Goal: Task Accomplishment & Management: Complete application form

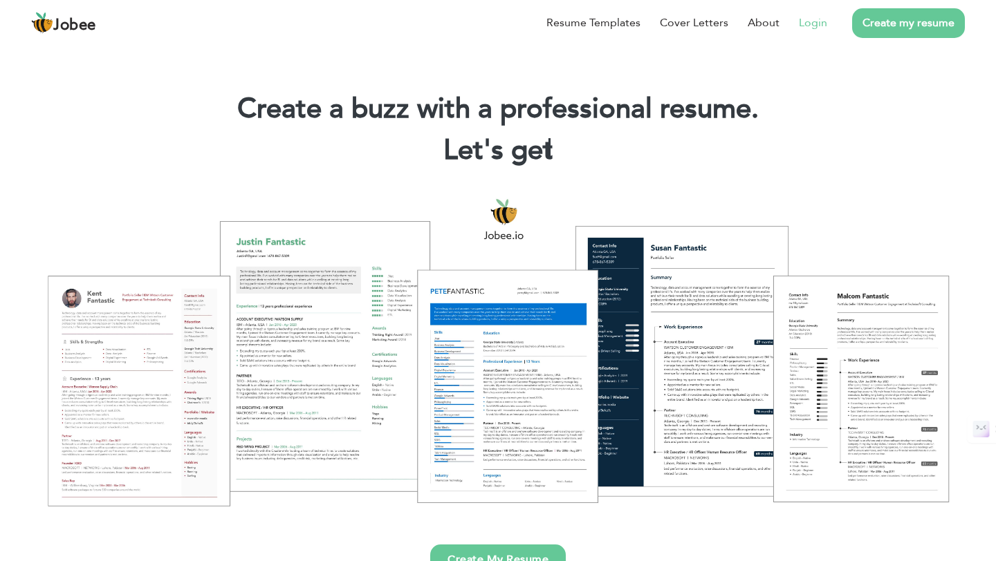
click at [806, 27] on link "Login" at bounding box center [813, 23] width 28 height 17
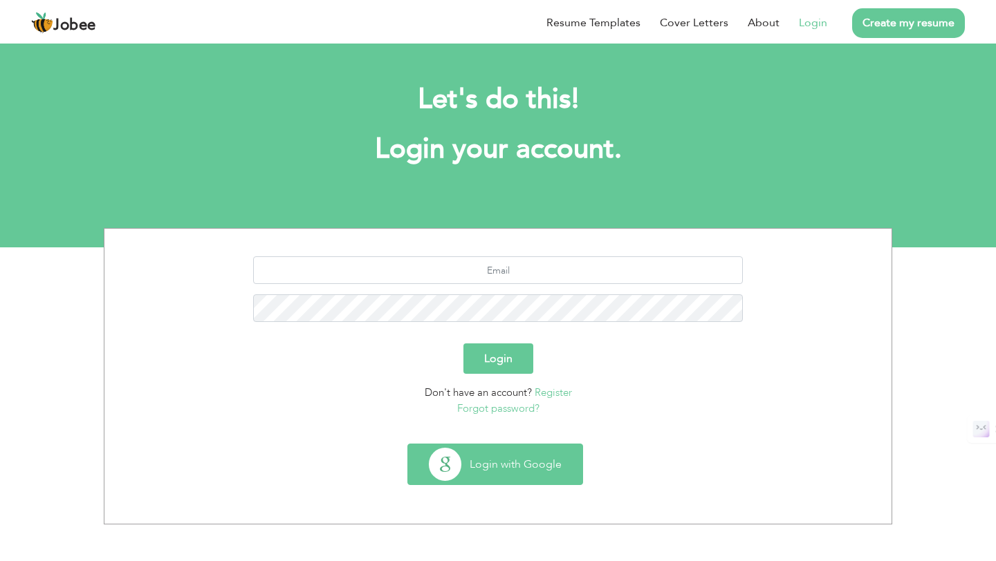
click at [521, 448] on button "Login with Google" at bounding box center [495, 465] width 174 height 40
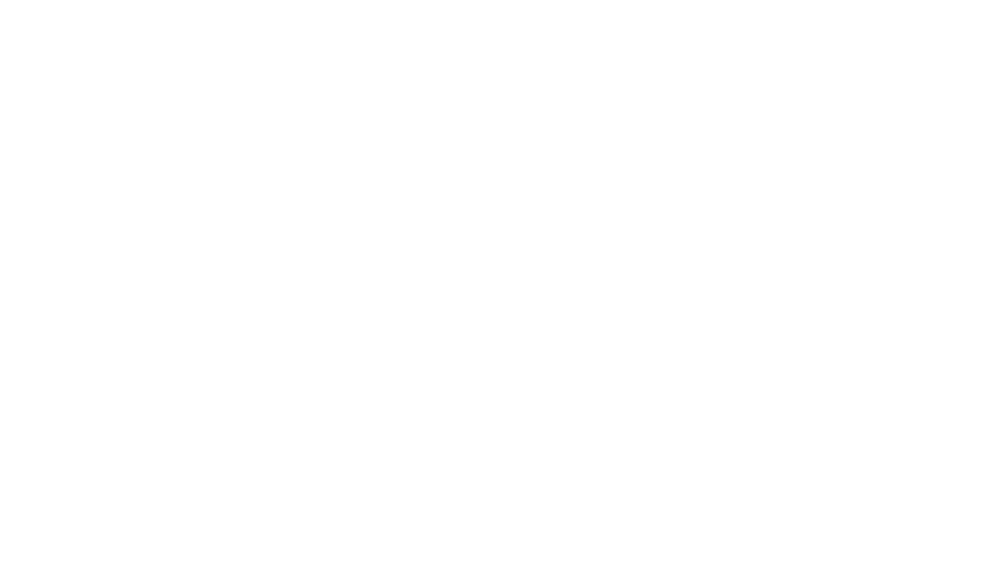
select select "?"
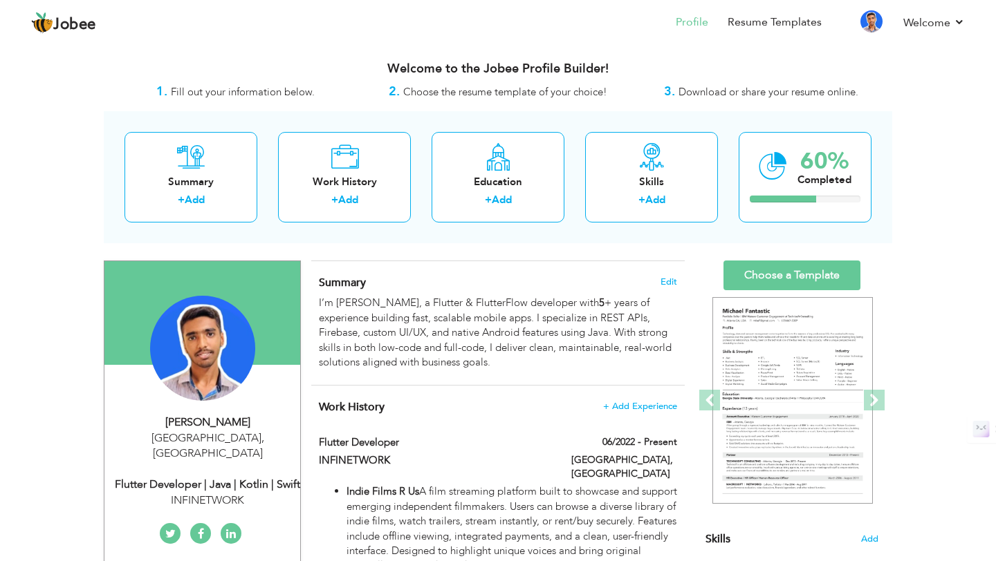
click at [254, 415] on div "Ahsan Khan" at bounding box center [207, 423] width 185 height 16
type input "Ahsan"
type input "Khan"
select select "number:166"
type input "Lahore"
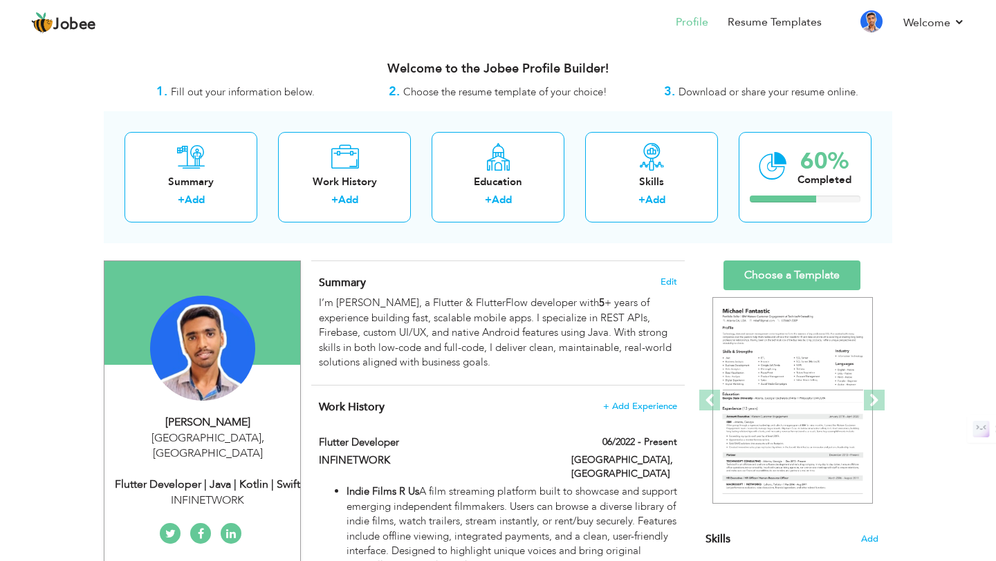
select select "number:7"
type input "INFINETWORK"
type input "Flutter Developer | Java | Kotlin | Swift"
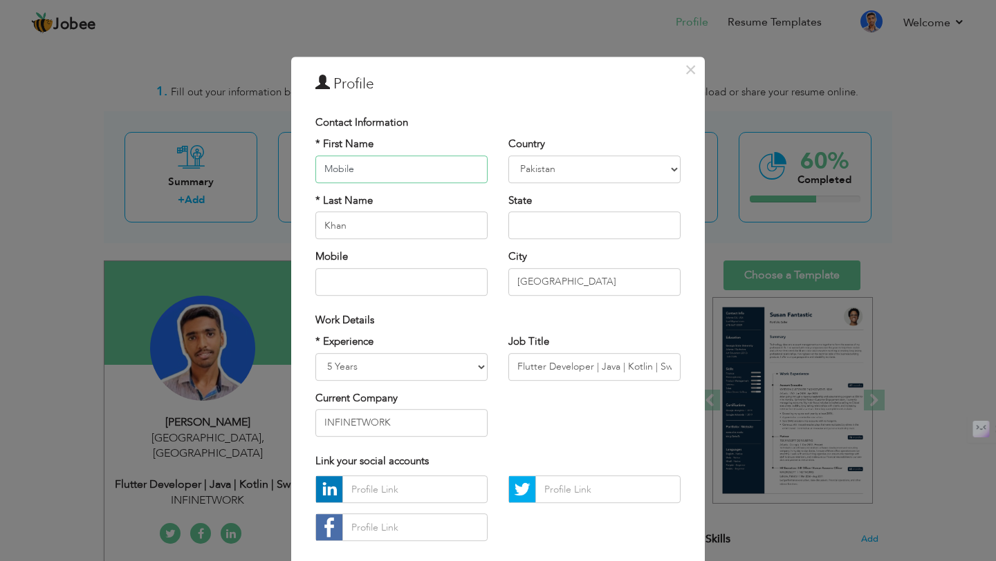
type input "Mobile"
click at [424, 239] on input "Khan" at bounding box center [401, 226] width 172 height 28
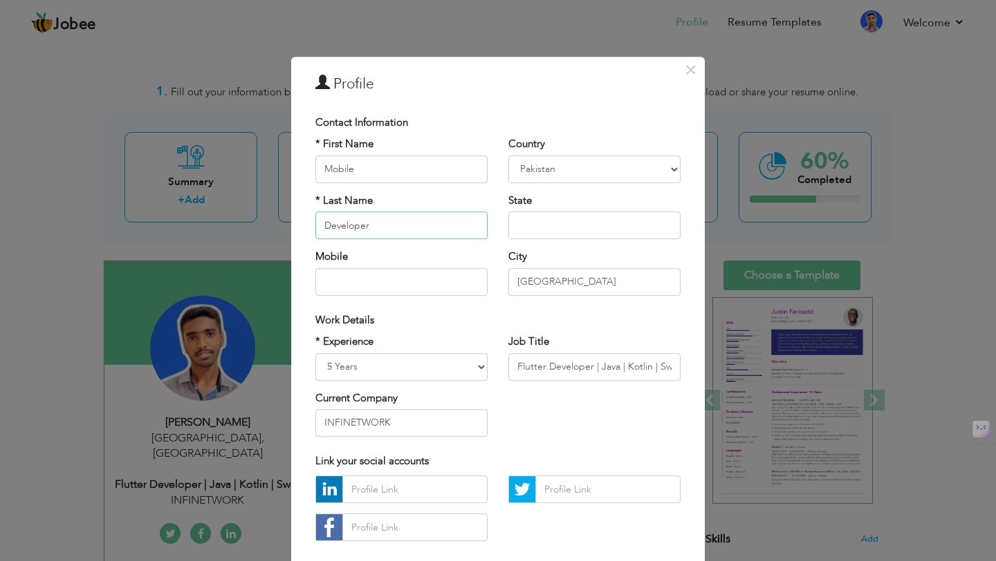
type input "Developer"
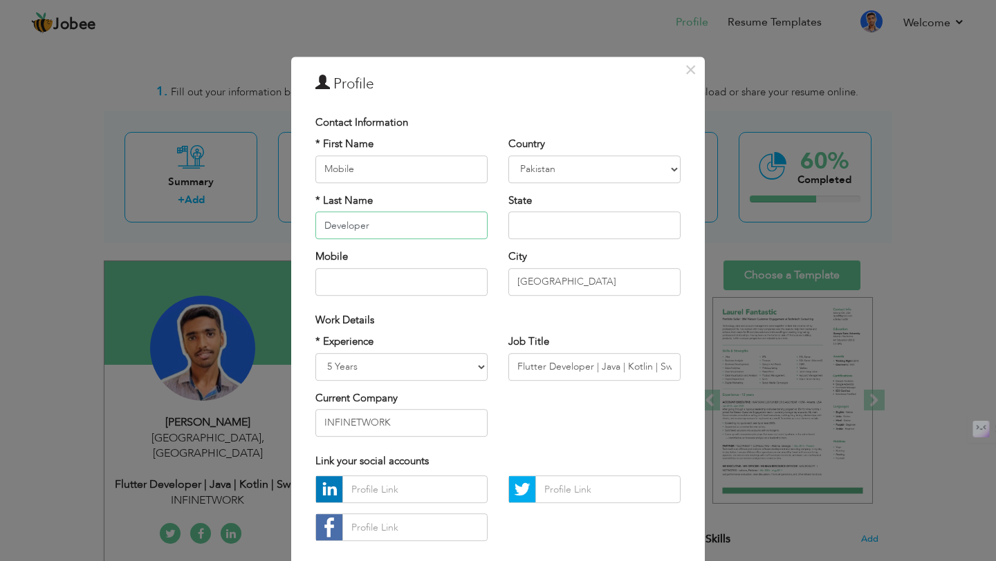
scroll to position [74, 0]
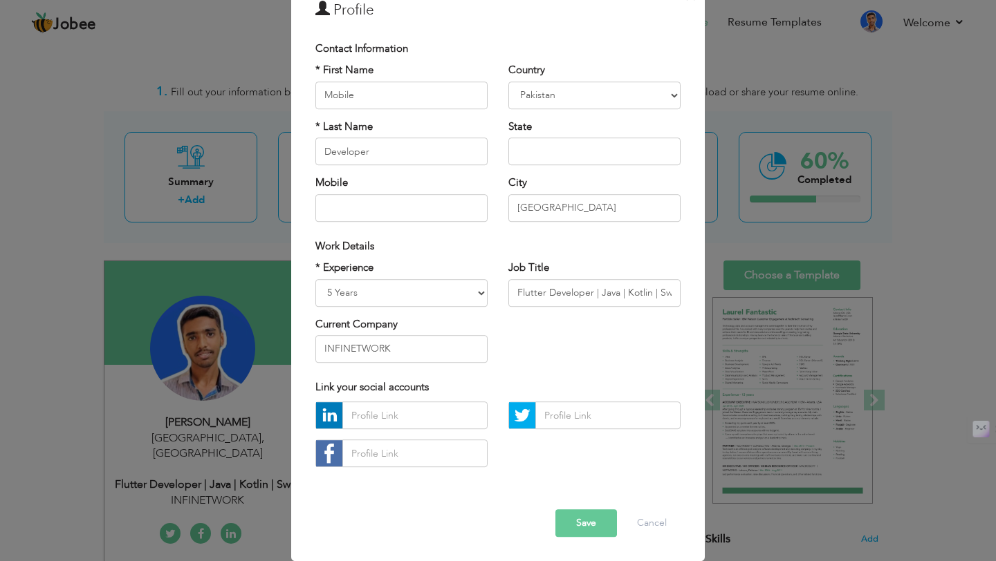
click at [590, 526] on button "Save" at bounding box center [586, 524] width 62 height 28
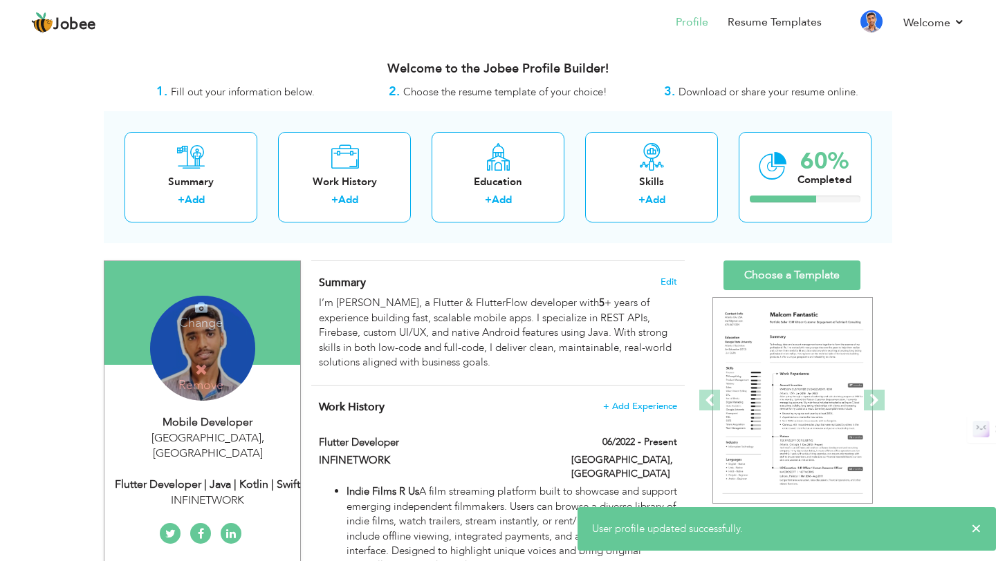
click at [216, 457] on div "Mobile Developer Lahore , Pakistan Flutter Developer | Java | Kotlin | Swift IN…" at bounding box center [202, 462] width 196 height 94
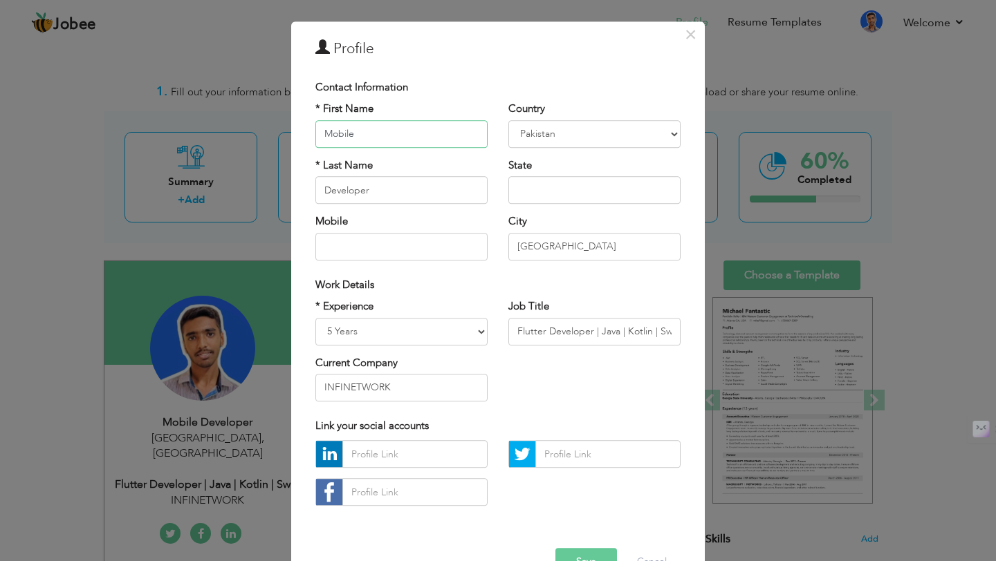
scroll to position [32, 0]
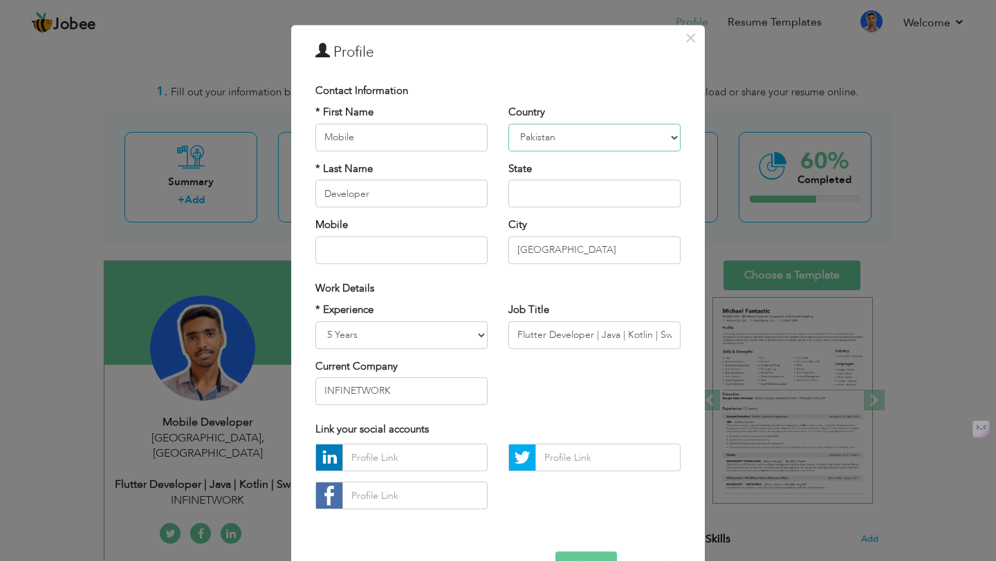
click at [581, 134] on select "Afghanistan Albania Algeria American Samoa Andorra Angola Anguilla Antarctica A…" at bounding box center [594, 138] width 172 height 28
click at [540, 246] on input "Lahore" at bounding box center [594, 250] width 172 height 28
click at [545, 250] on input "Lahore" at bounding box center [594, 250] width 172 height 28
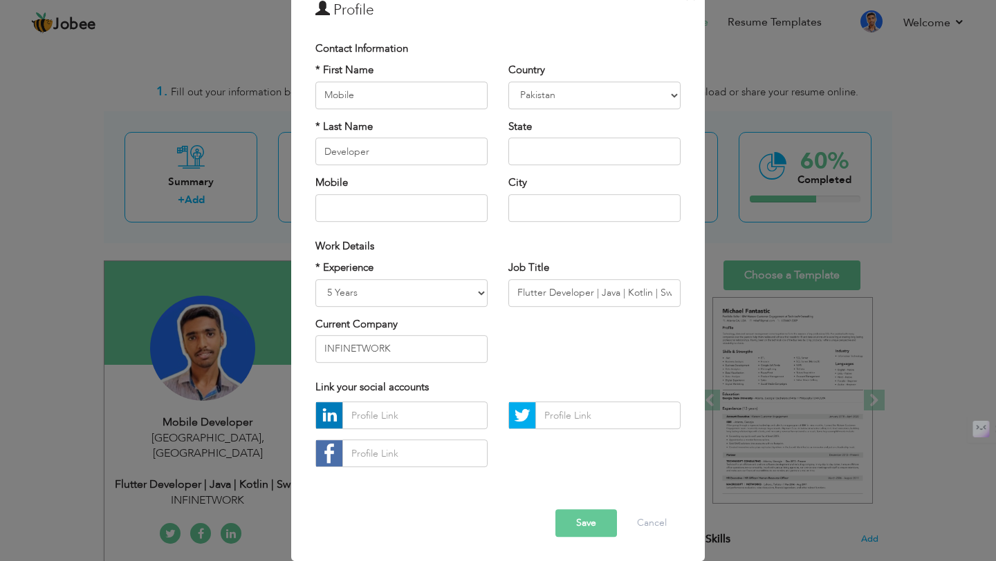
click at [577, 531] on button "Save" at bounding box center [586, 524] width 62 height 28
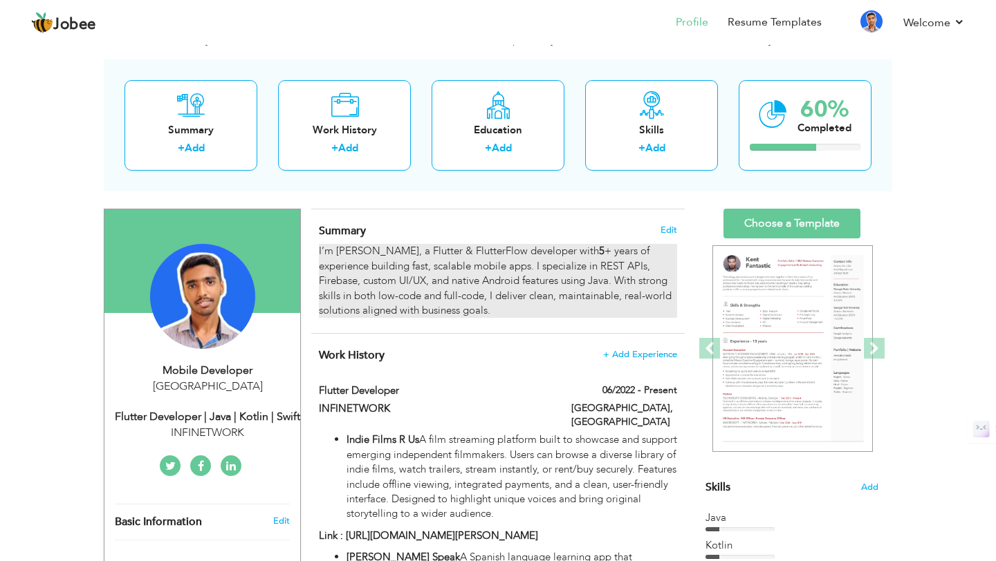
scroll to position [58, 0]
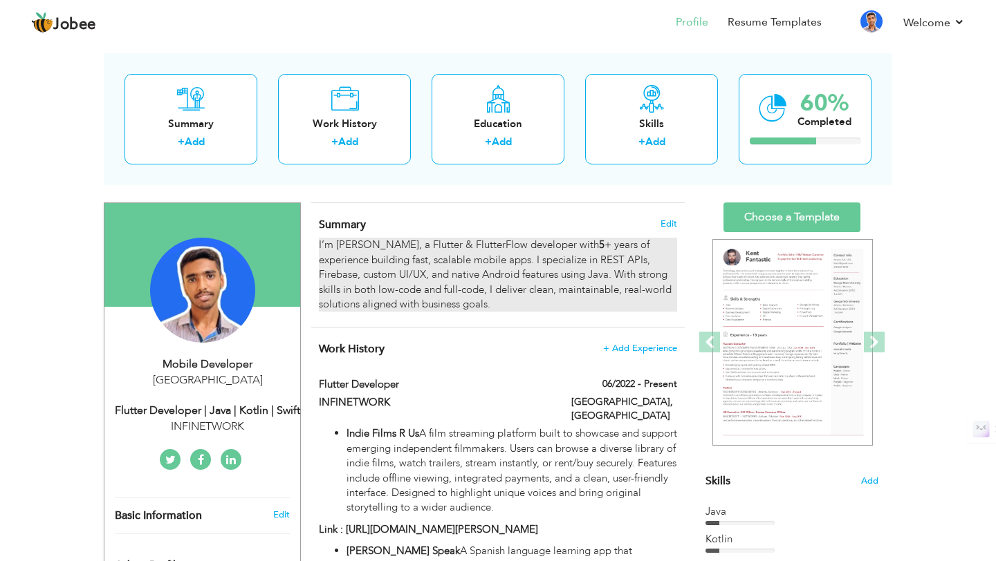
click at [469, 279] on div "I’m Ahsan Khan, a Flutter & FlutterFlow developer with 5 + years of experience …" at bounding box center [498, 275] width 358 height 74
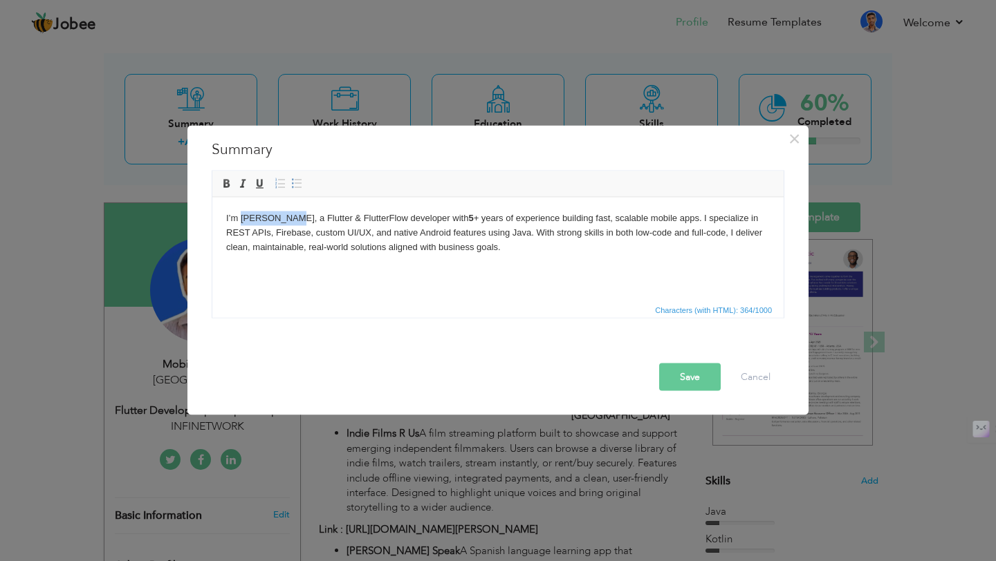
drag, startPoint x: 292, startPoint y: 217, endPoint x: 243, endPoint y: 215, distance: 49.8
click at [243, 215] on body "I’m Ahsan Khan, a Flutter & FlutterFlow developer with 5 + years of experience …" at bounding box center [497, 232] width 543 height 43
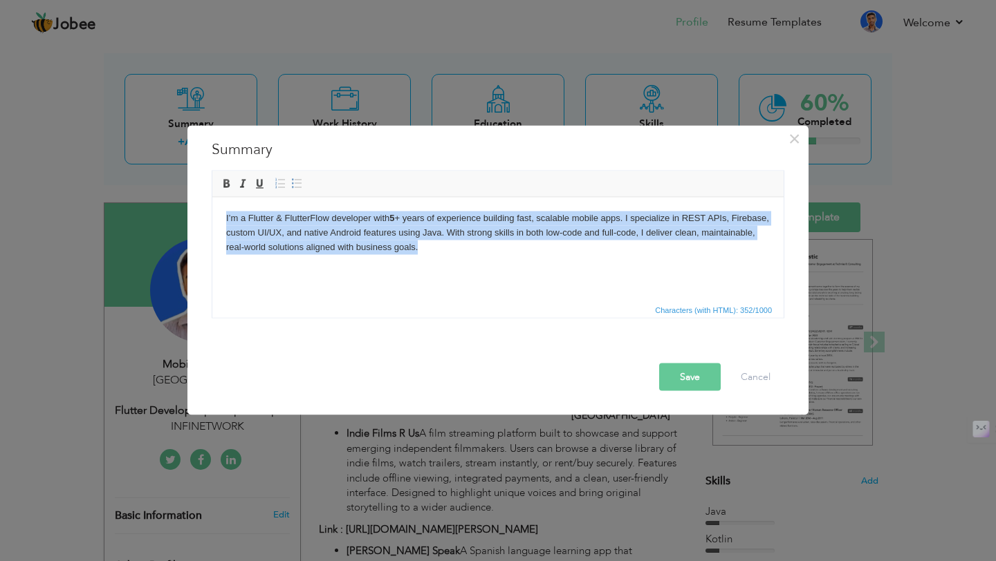
copy body "I’m a Flutter & FlutterFlow developer with 5 + years of experience building fas…"
click at [547, 247] on body "I’m a Flutter & FlutterFlow developer with 5 + years of experience building fas…" at bounding box center [497, 232] width 543 height 43
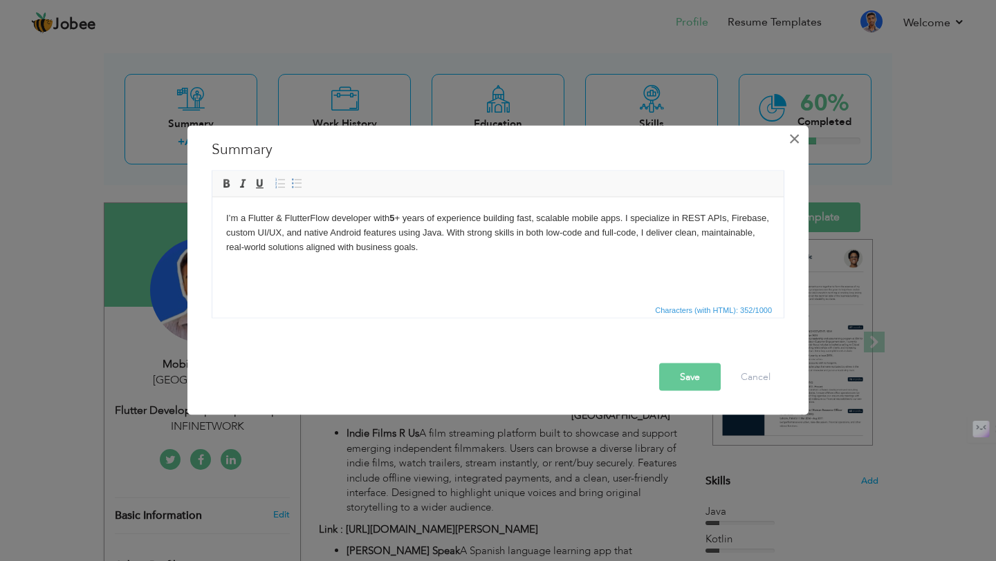
click at [793, 140] on span "×" at bounding box center [794, 139] width 12 height 25
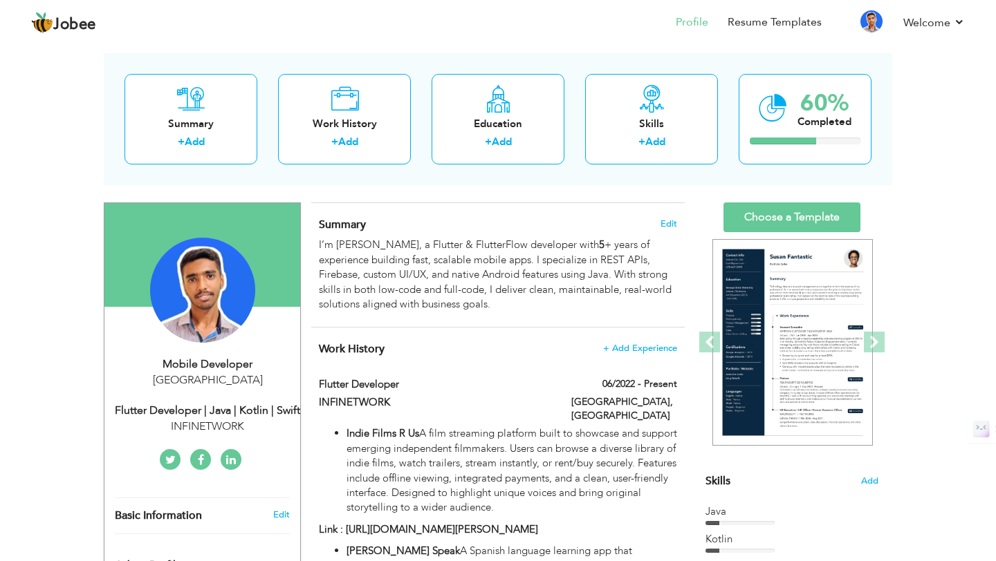
click at [204, 430] on div "INFINETWORK" at bounding box center [207, 427] width 185 height 16
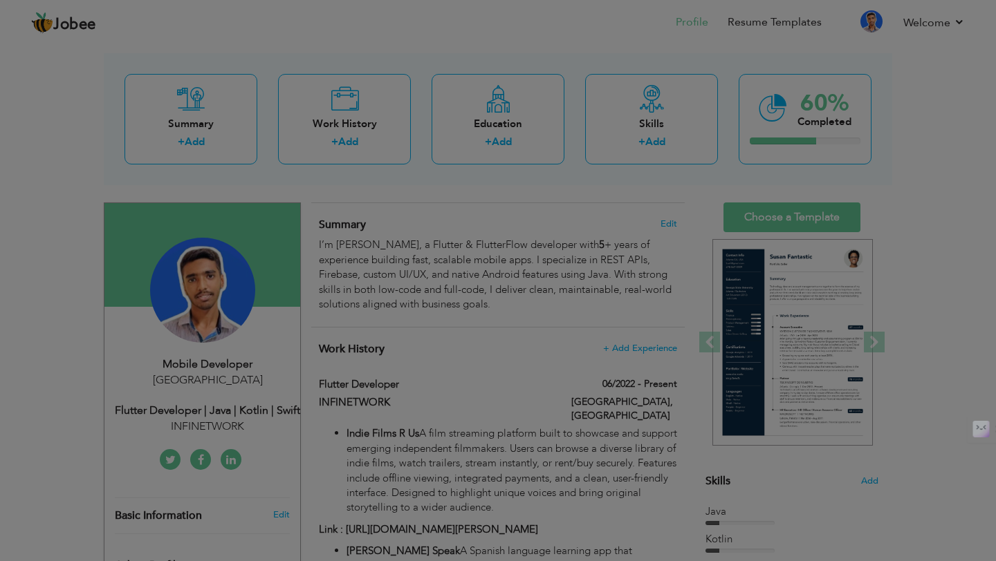
scroll to position [0, 0]
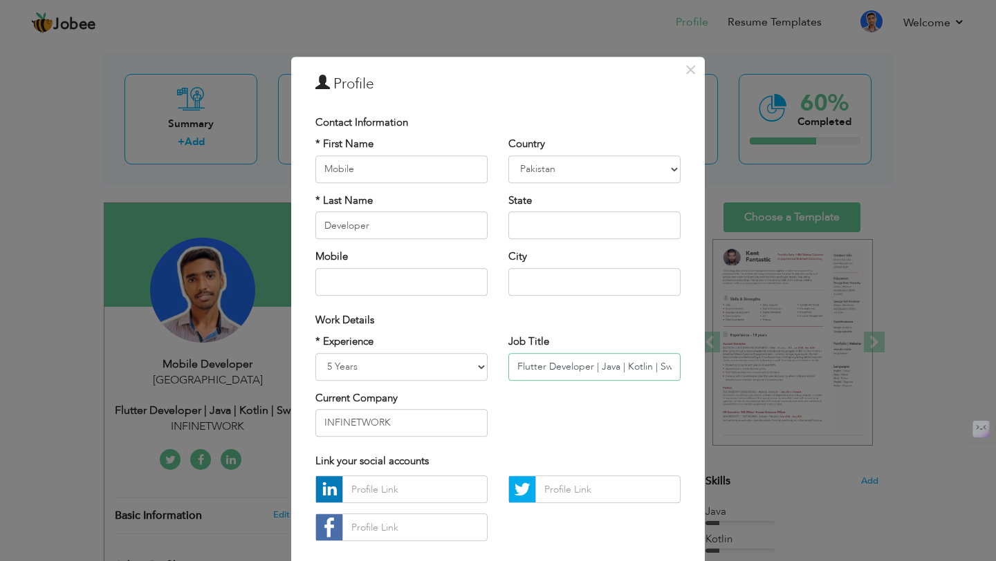
click at [545, 373] on input "Flutter Developer | Java | Kotlin | Swift" at bounding box center [594, 367] width 172 height 28
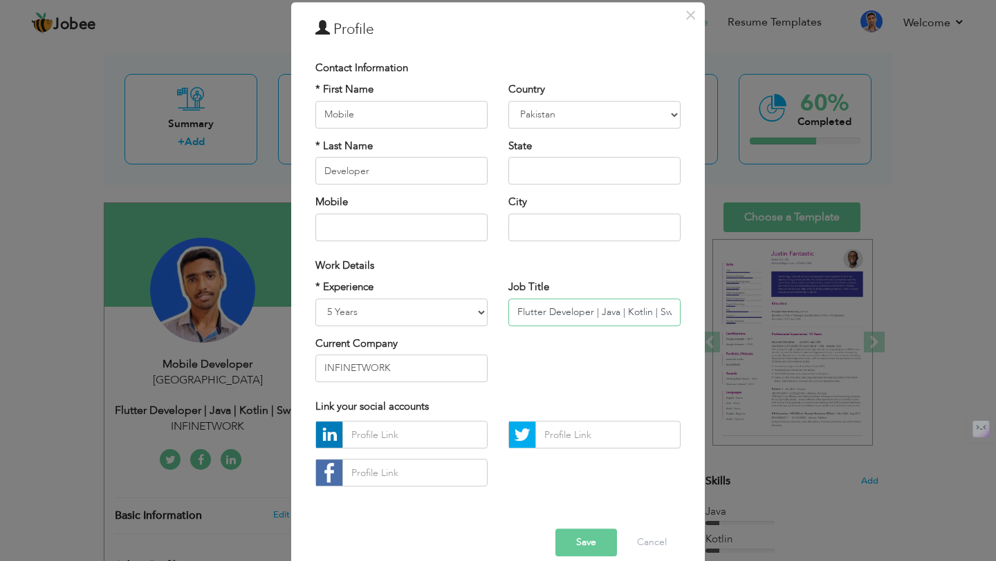
scroll to position [74, 0]
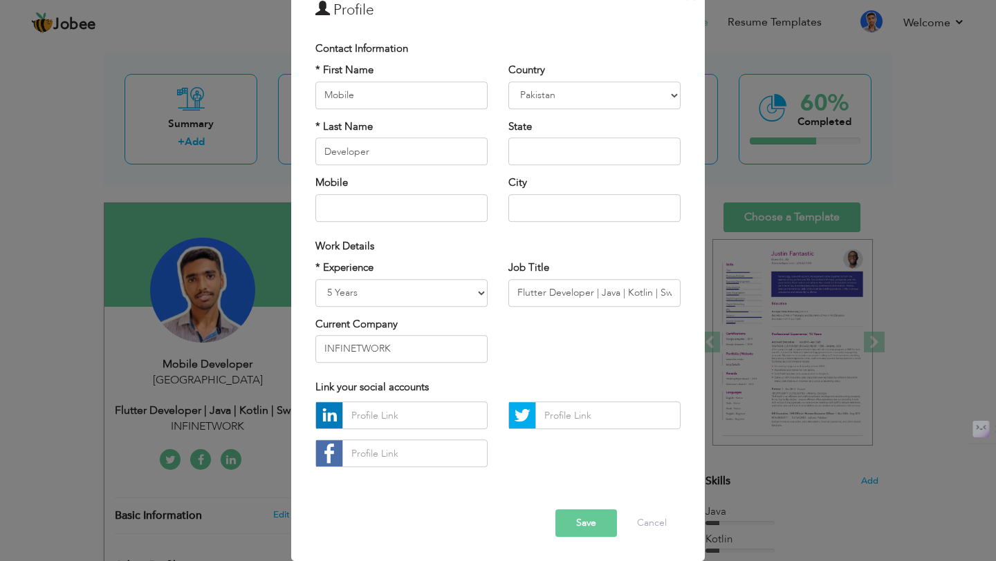
click at [591, 513] on button "Save" at bounding box center [586, 524] width 62 height 28
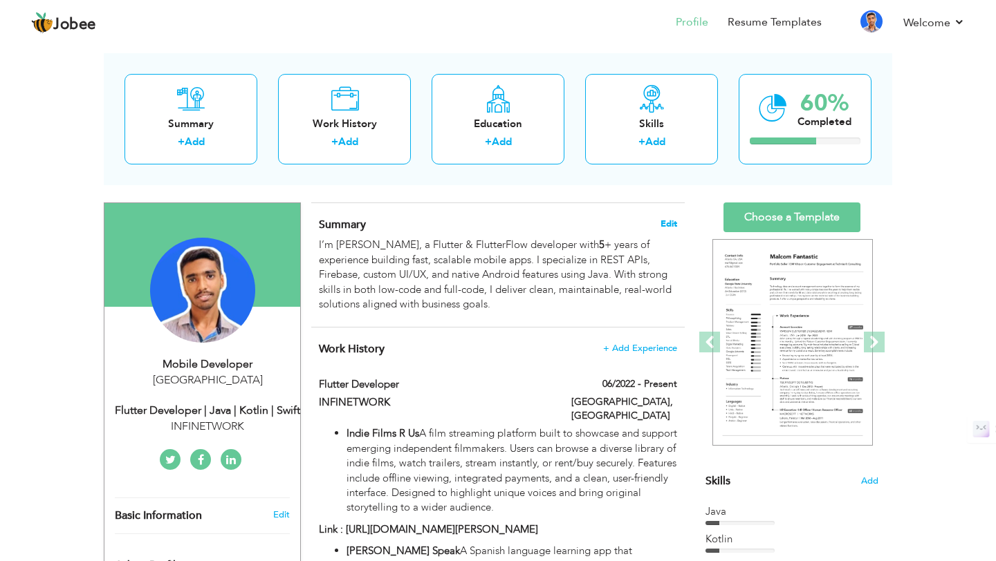
click at [664, 221] on span "Edit" at bounding box center [668, 224] width 17 height 10
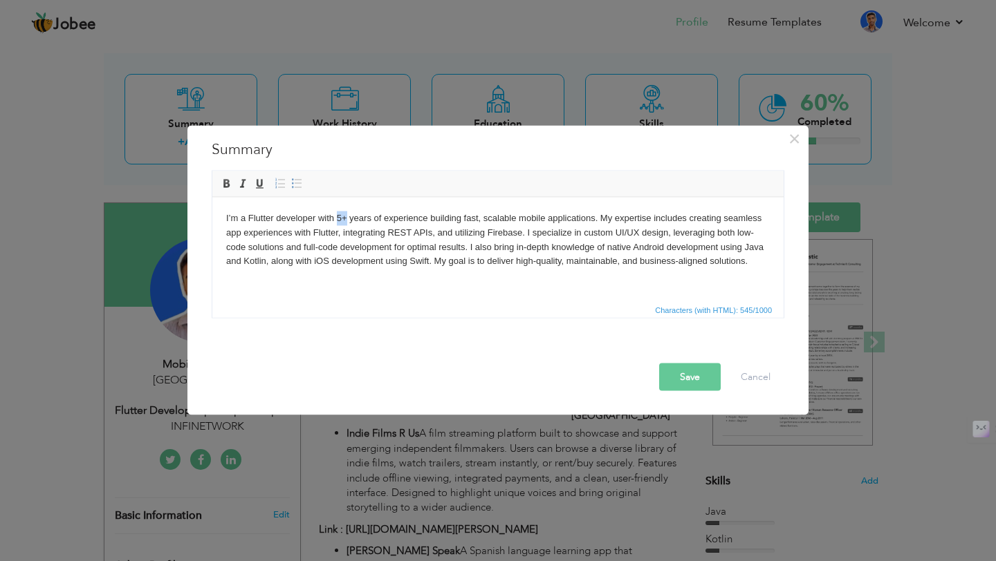
click at [339, 214] on body "I’m a Flutter developer with 5+ years of experience building fast, scalable mob…" at bounding box center [497, 239] width 543 height 57
click at [711, 380] on button "Save" at bounding box center [690, 378] width 62 height 28
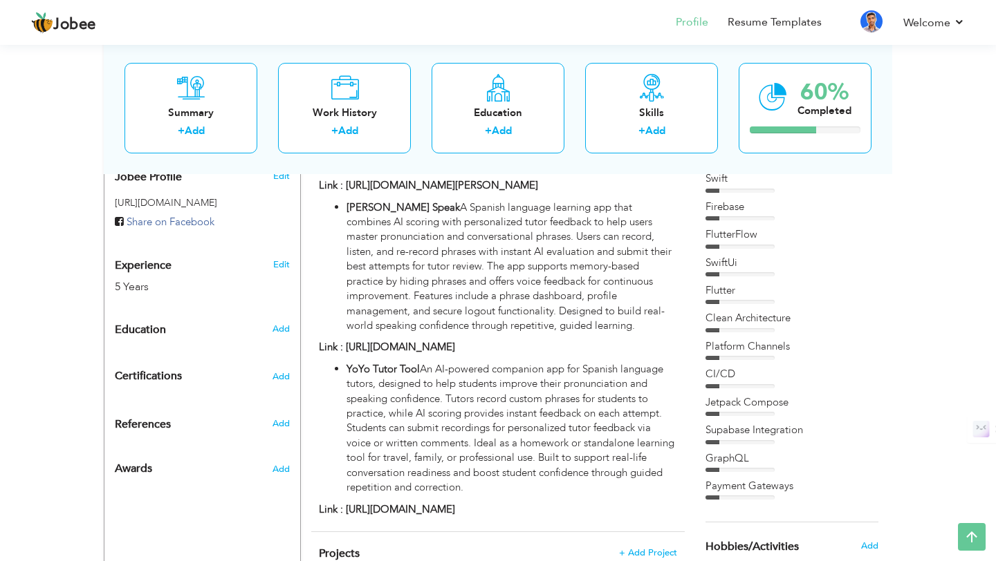
scroll to position [0, 0]
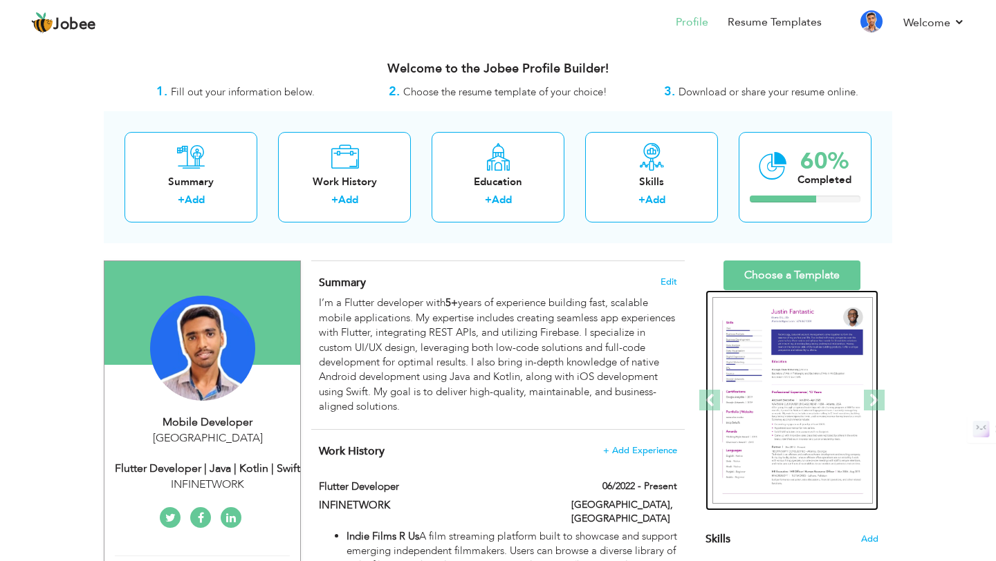
click at [814, 357] on img at bounding box center [792, 400] width 160 height 207
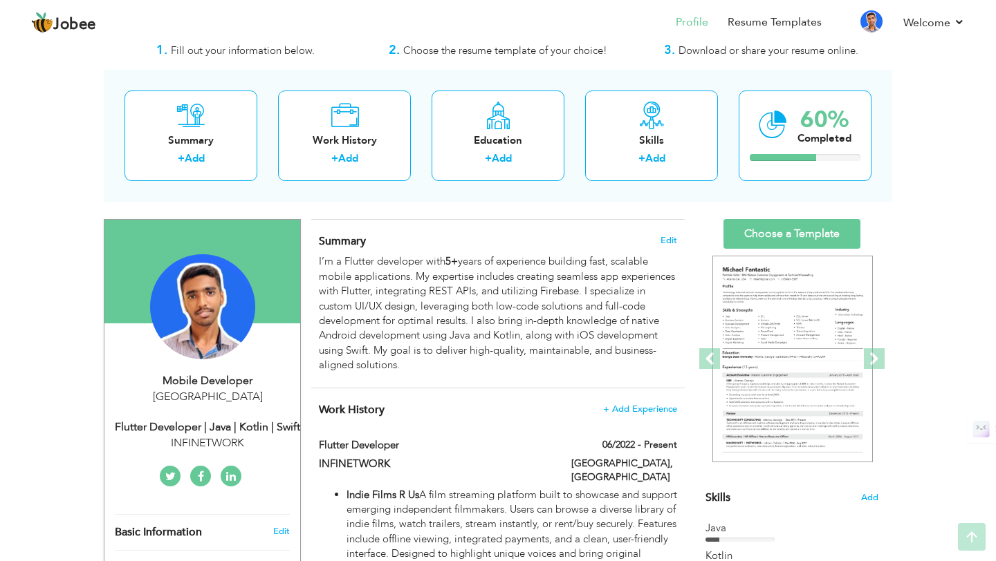
scroll to position [39, 0]
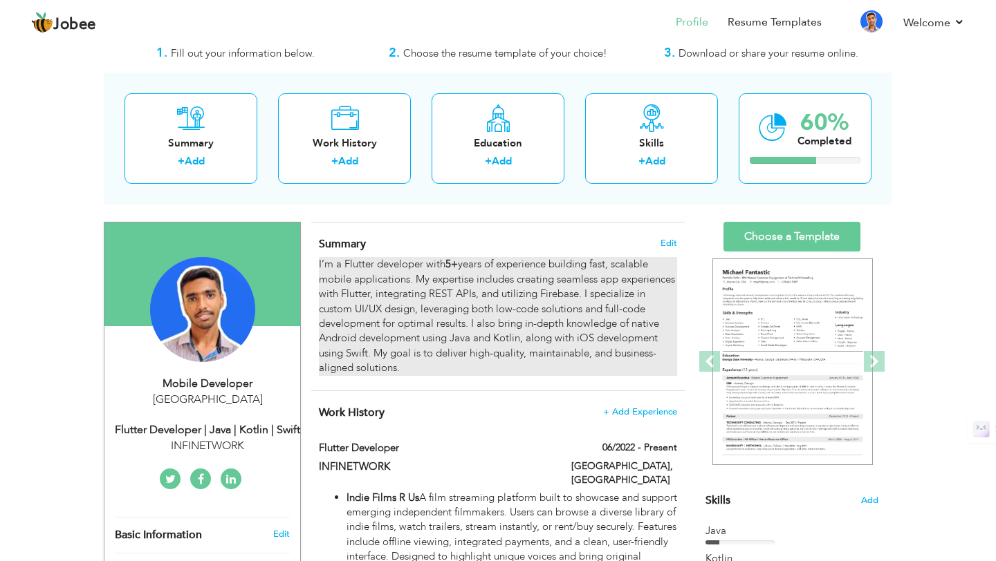
click at [604, 317] on div "I’m a Flutter developer with 5+ years of experience building fast, scalable mob…" at bounding box center [498, 316] width 358 height 118
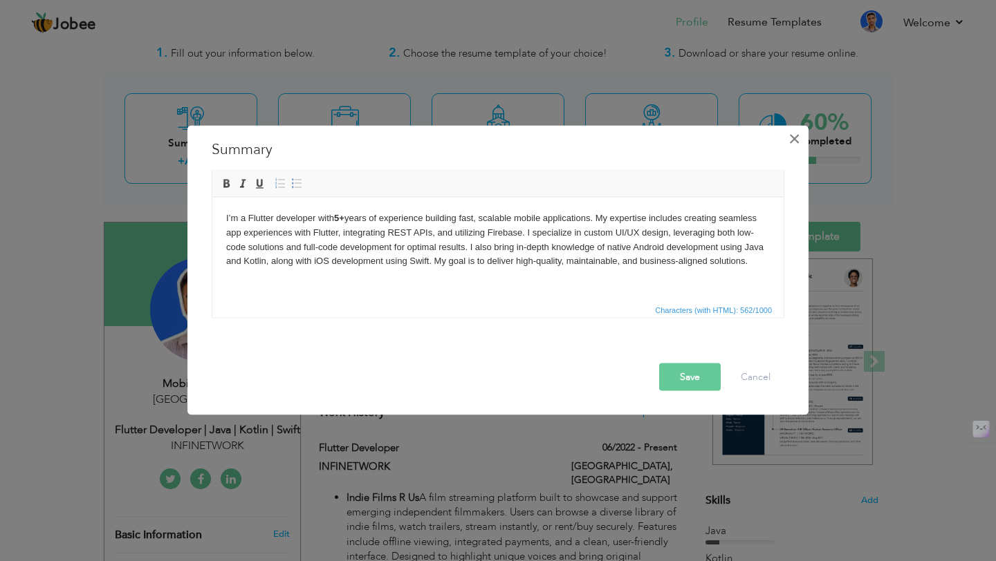
click at [799, 135] on button "×" at bounding box center [794, 139] width 22 height 22
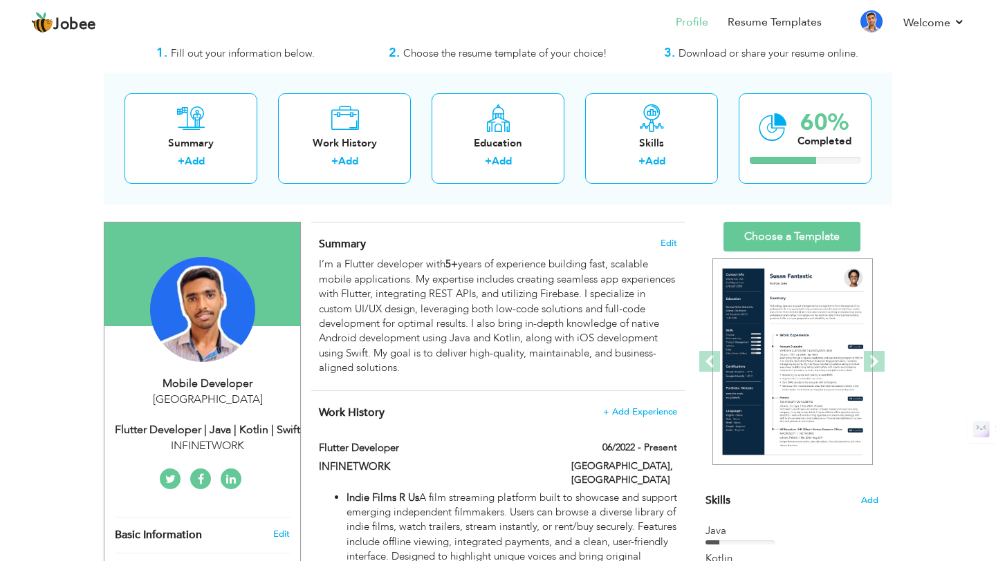
click at [253, 409] on div "Mobile Developer Pakistan Flutter Developer | Java | Kotlin | Swift INFINETWORK" at bounding box center [202, 415] width 196 height 78
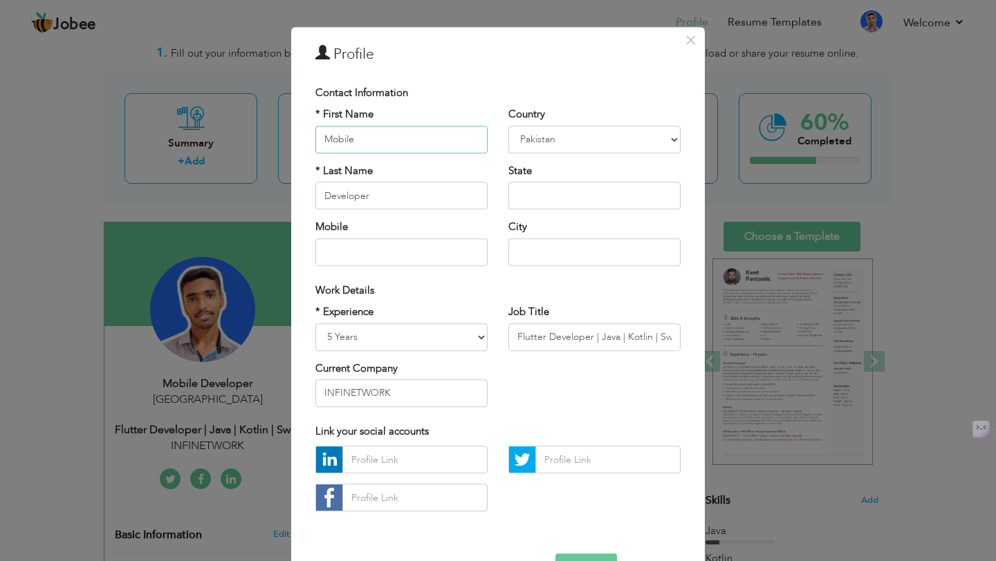
scroll to position [0, 0]
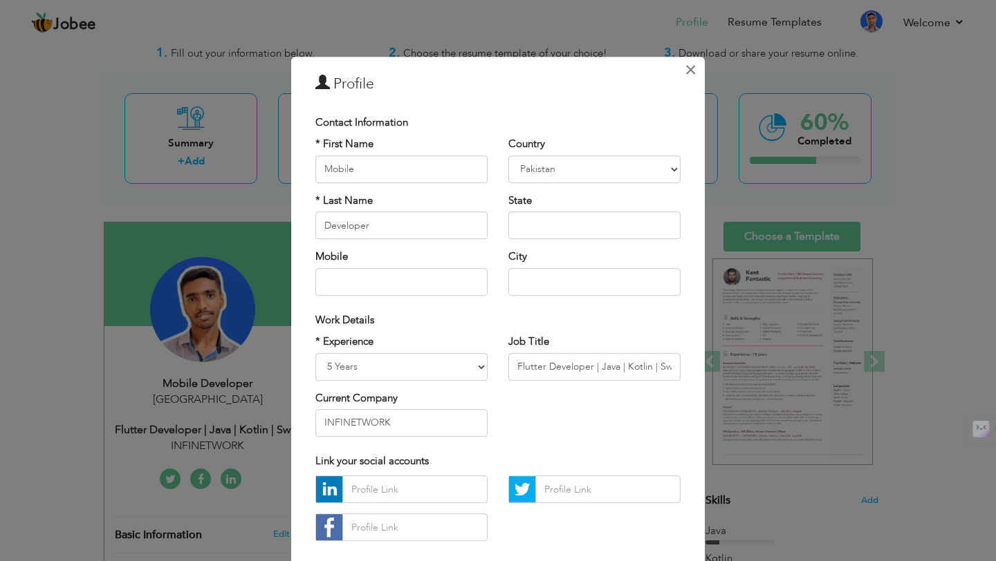
click at [692, 64] on span "×" at bounding box center [690, 69] width 12 height 25
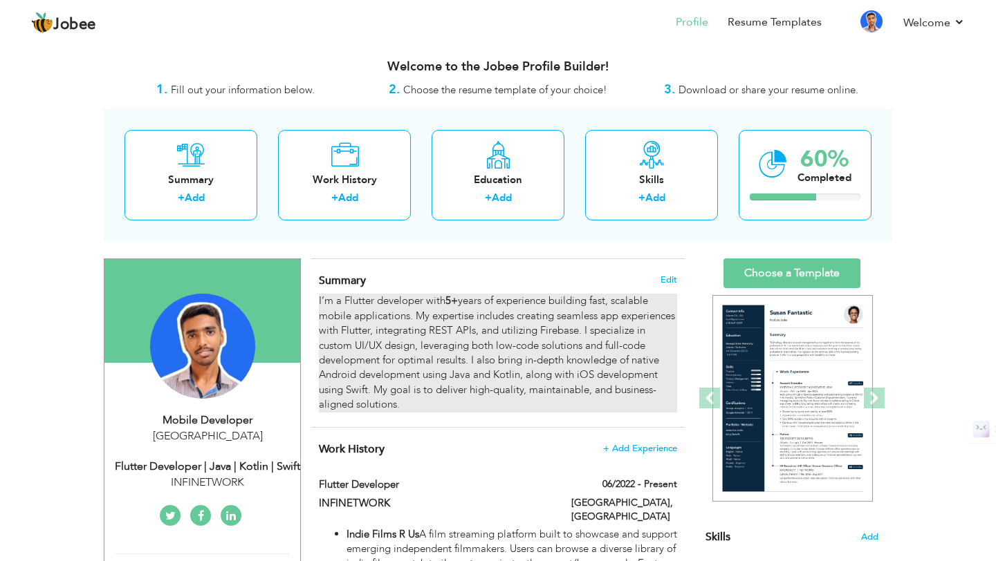
scroll to position [11, 0]
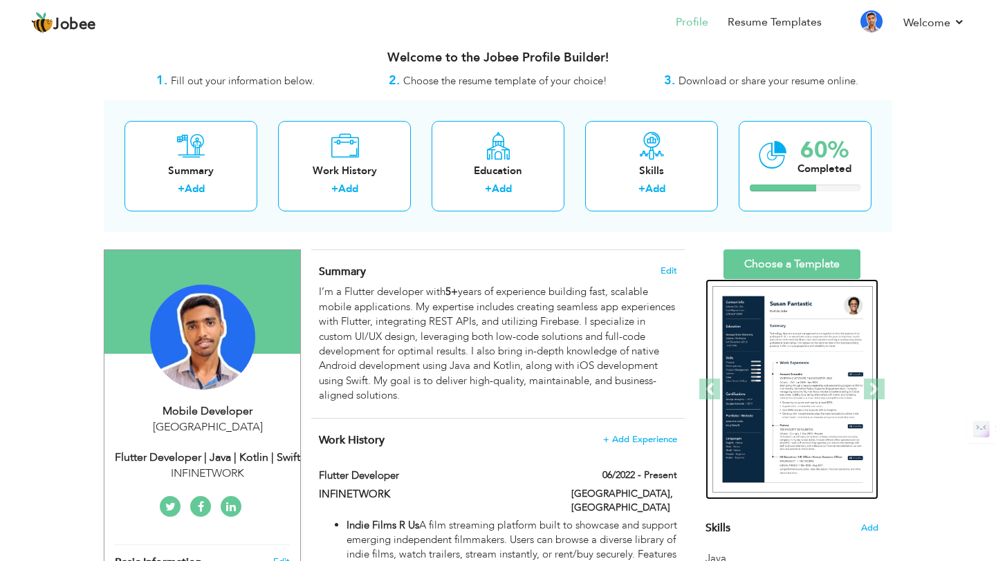
click at [793, 368] on img at bounding box center [792, 389] width 160 height 207
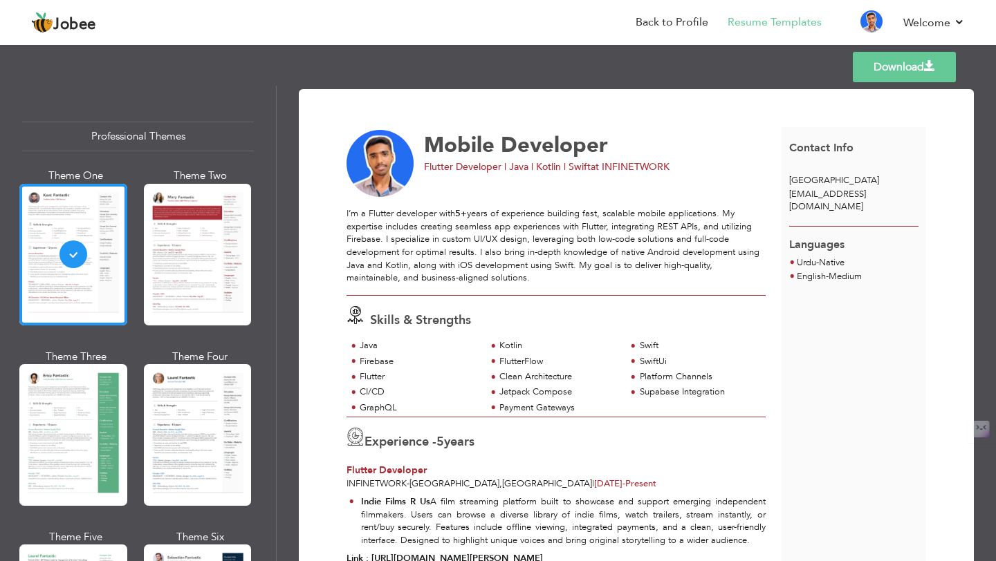
click at [915, 74] on link "Download" at bounding box center [903, 67] width 103 height 30
click at [891, 77] on link "Download" at bounding box center [903, 67] width 103 height 30
click at [691, 21] on link "Back to Profile" at bounding box center [671, 23] width 73 height 16
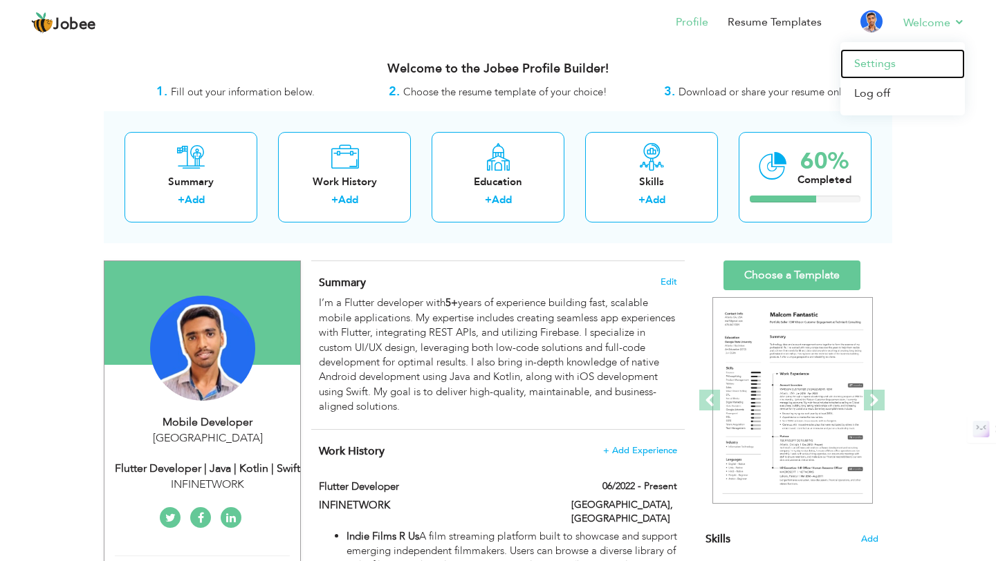
click at [868, 55] on link "Settings" at bounding box center [902, 64] width 124 height 30
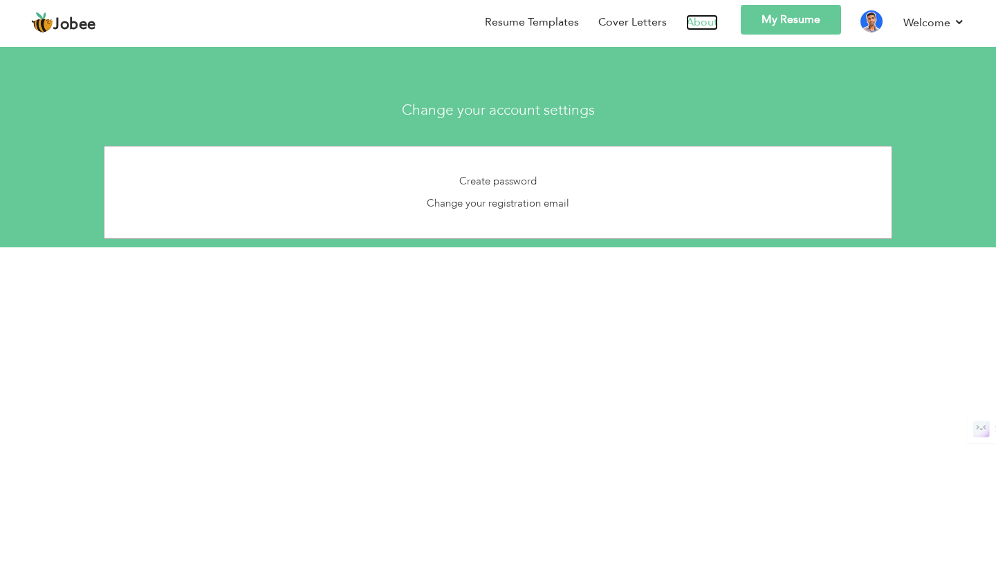
click at [702, 25] on link "About" at bounding box center [702, 23] width 32 height 16
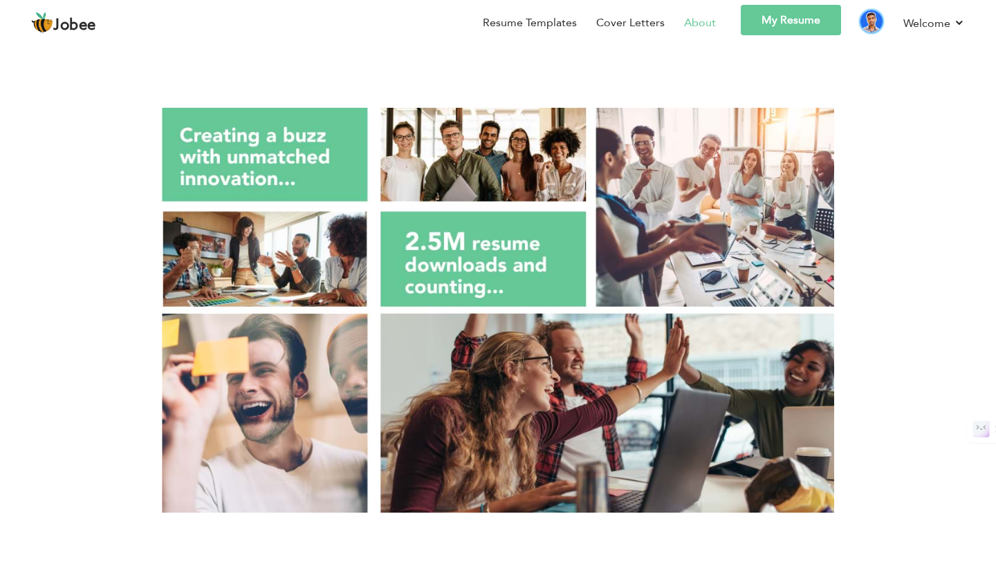
click at [873, 24] on img at bounding box center [871, 21] width 22 height 22
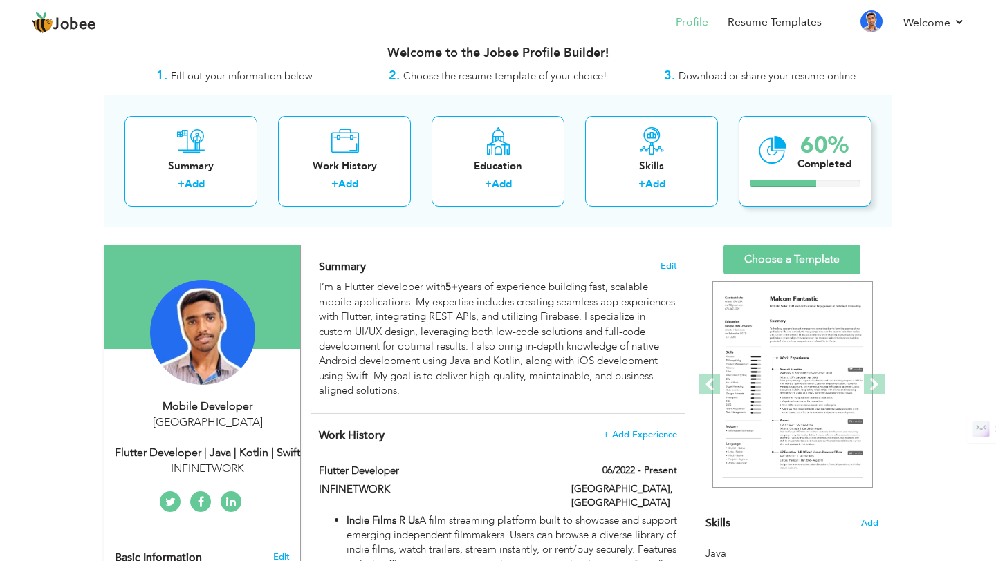
click at [805, 157] on div "Completed" at bounding box center [824, 164] width 54 height 15
click at [803, 161] on div "Completed" at bounding box center [824, 164] width 54 height 15
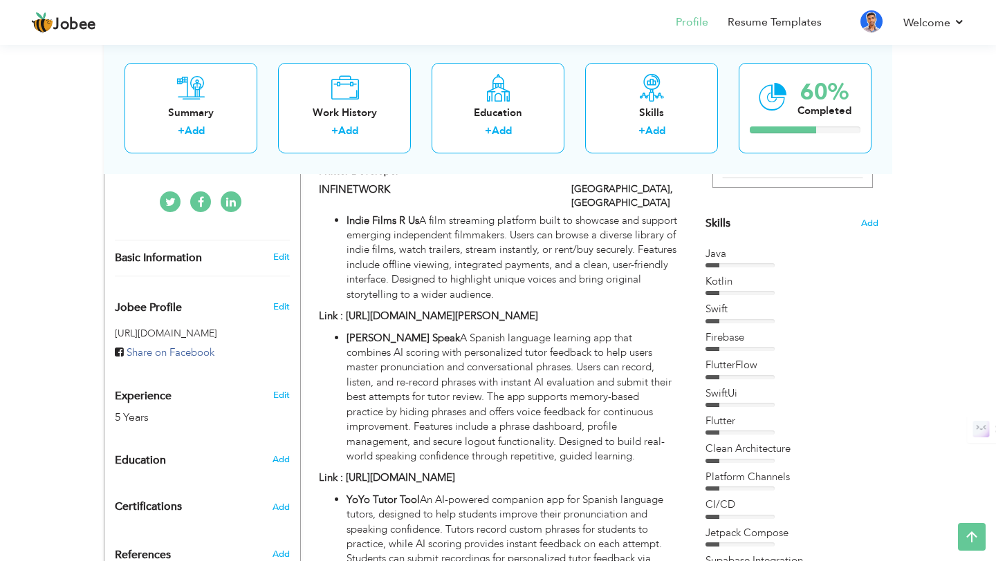
scroll to position [333, 0]
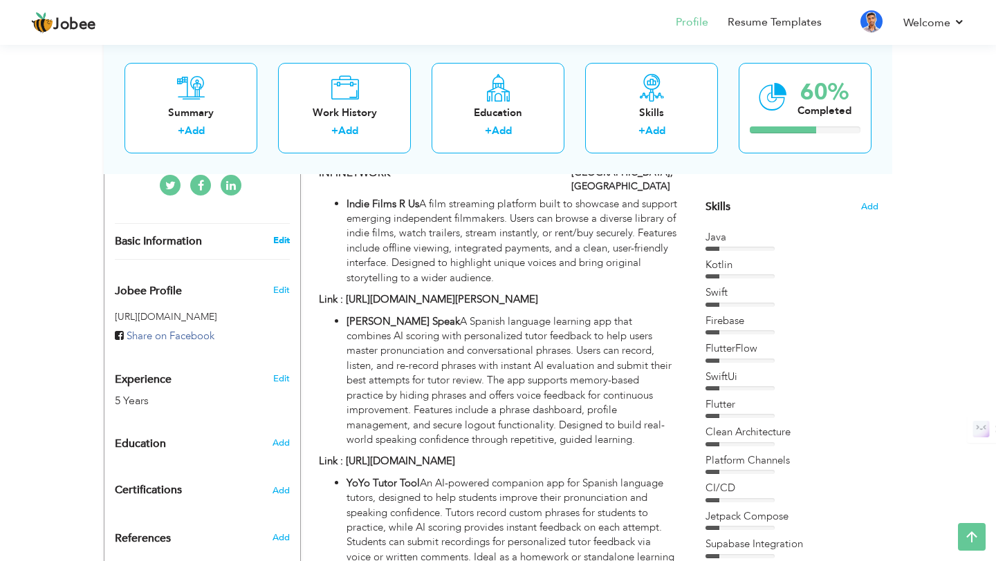
click at [289, 243] on link "Edit" at bounding box center [281, 240] width 17 height 12
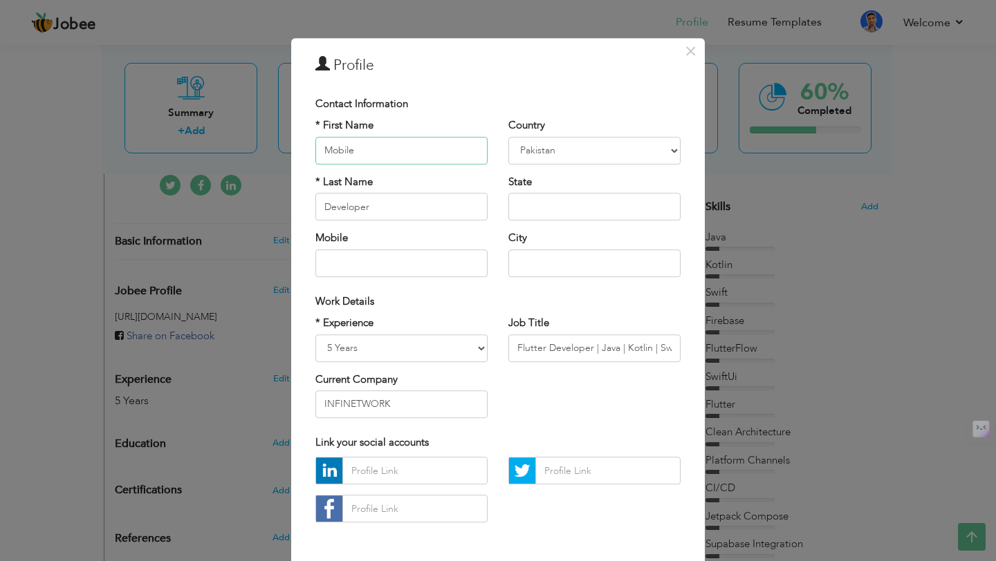
scroll to position [0, 0]
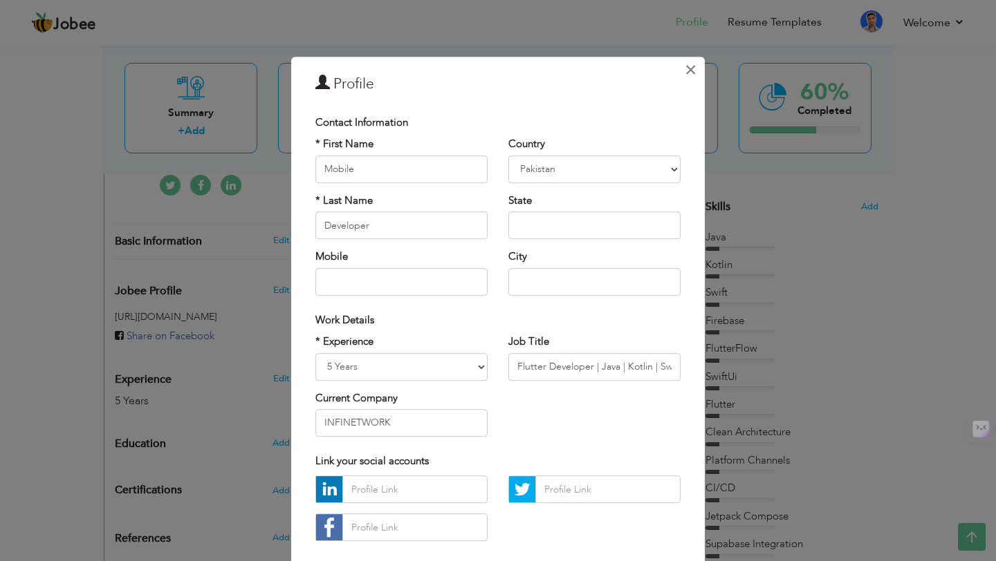
click at [687, 61] on span "×" at bounding box center [690, 69] width 12 height 25
